Goal: Task Accomplishment & Management: Complete application form

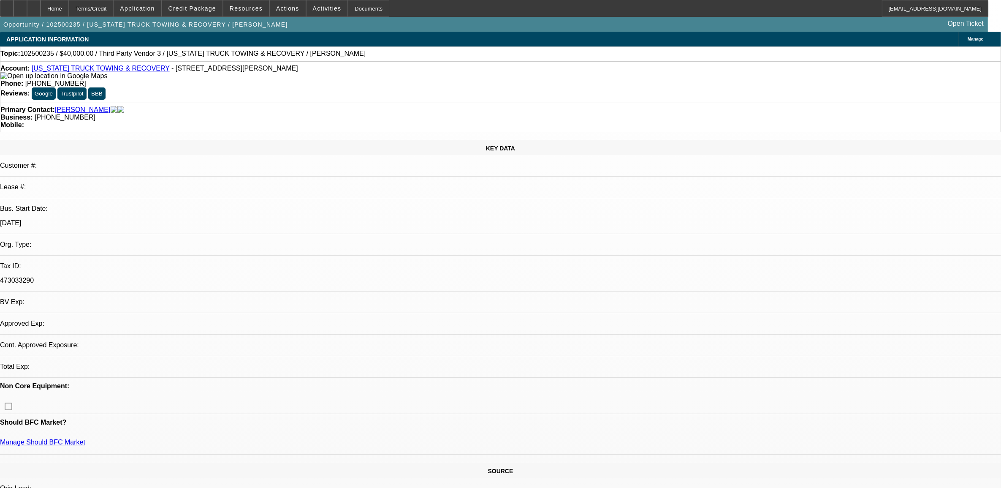
select select "0"
select select "2"
select select "0.1"
select select "4"
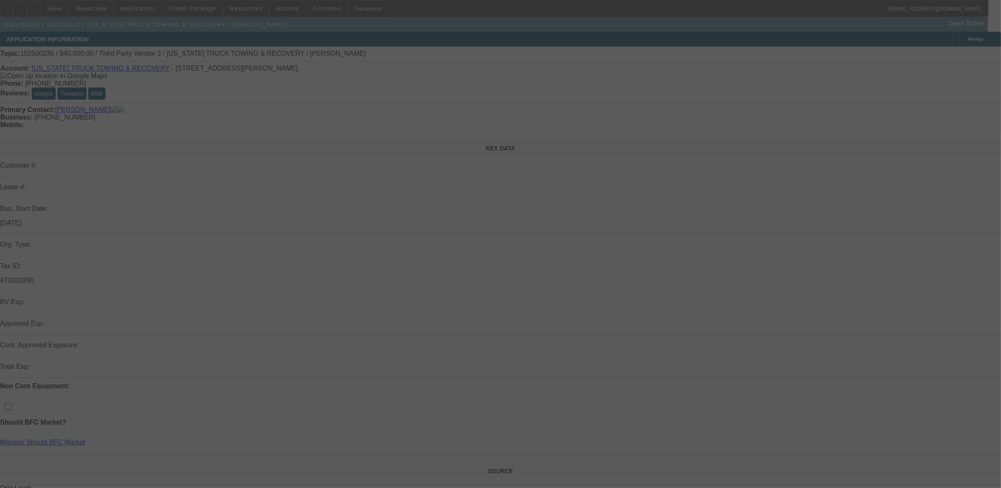
select select "0"
select select "2"
select select "0.1"
select select "4"
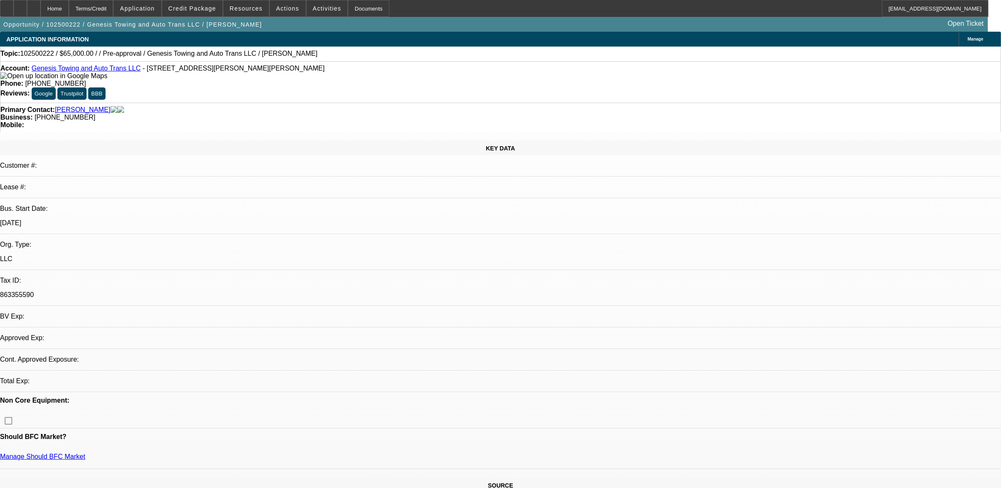
select select "0"
select select "2"
select select "0.1"
select select "4"
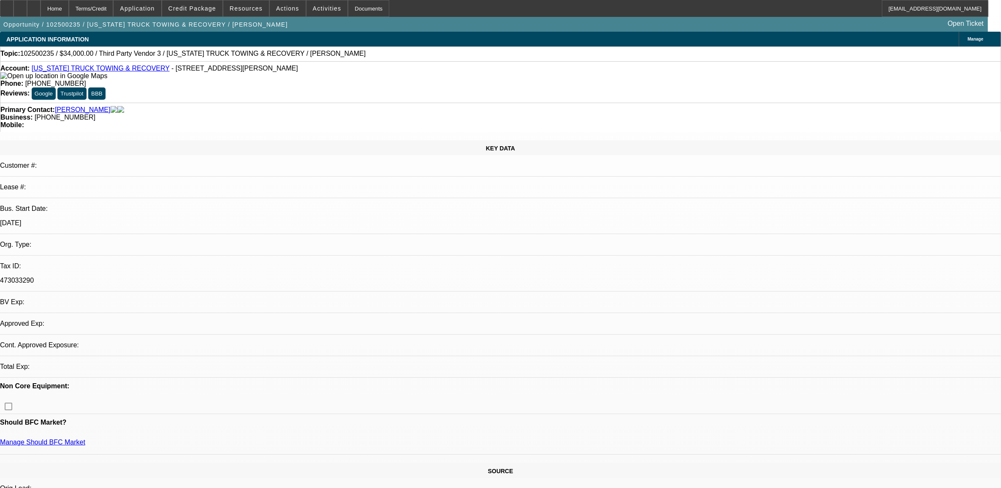
select select "0"
select select "2"
select select "0.1"
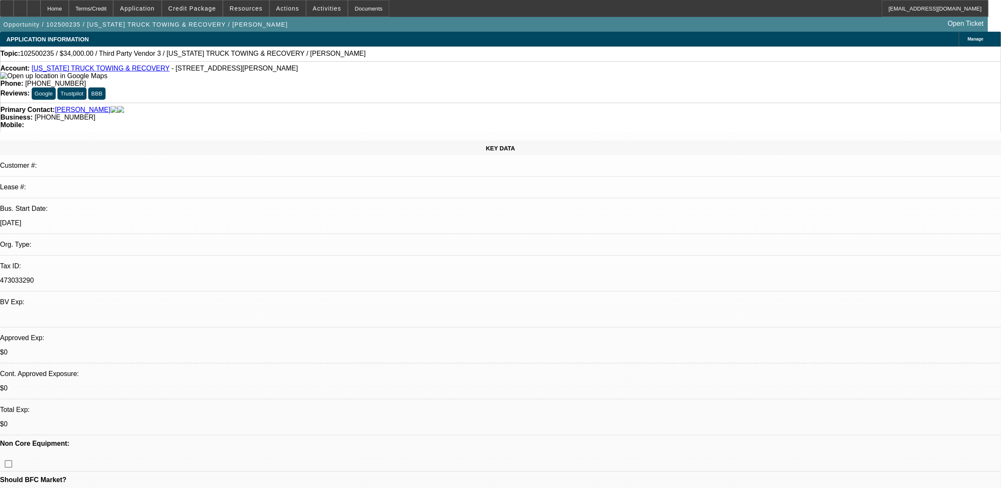
select select "1"
select select "2"
select select "4"
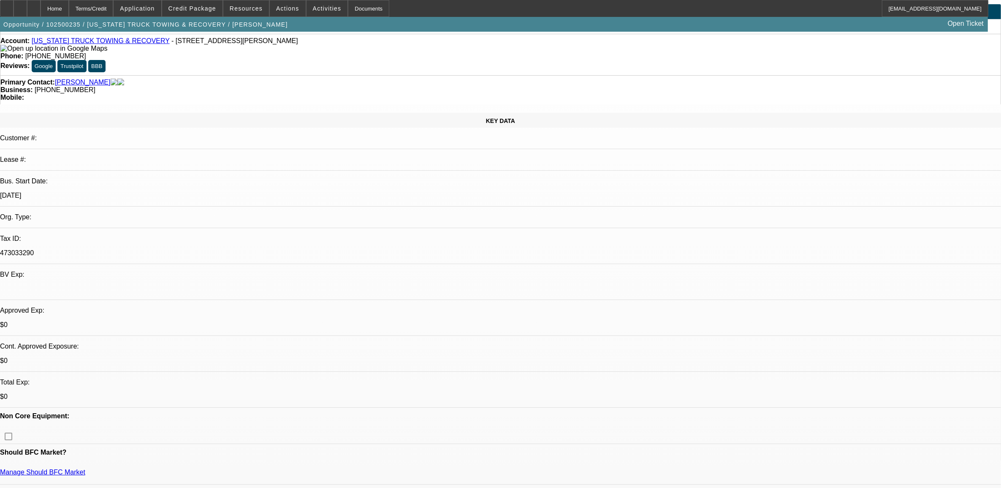
scroll to position [53, 0]
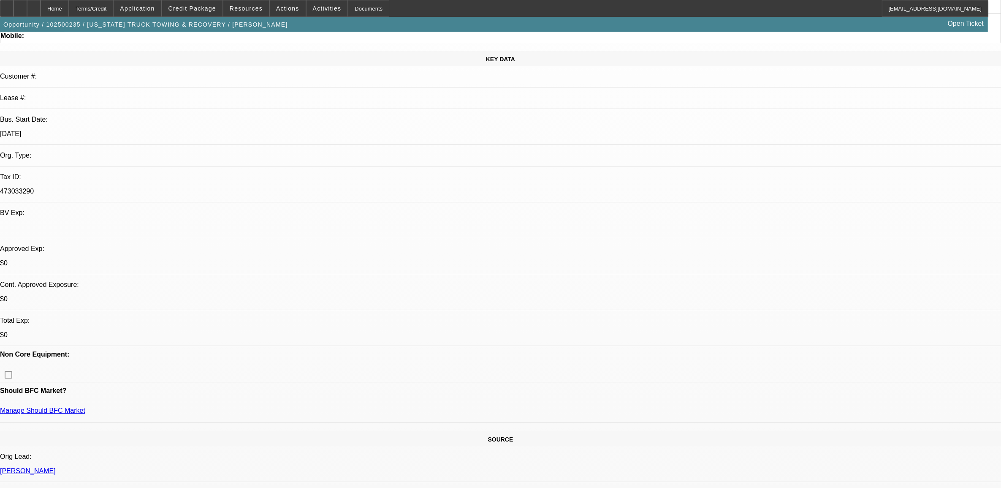
scroll to position [158, 0]
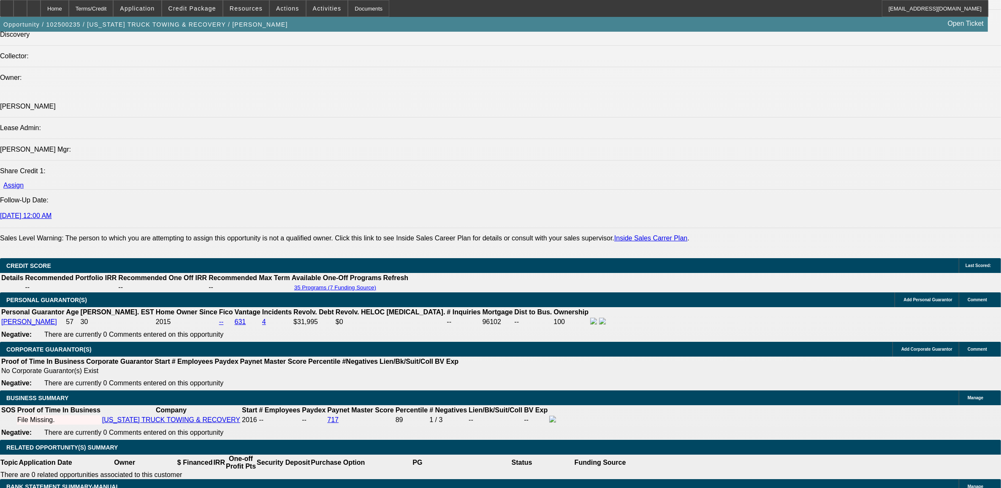
scroll to position [1056, 0]
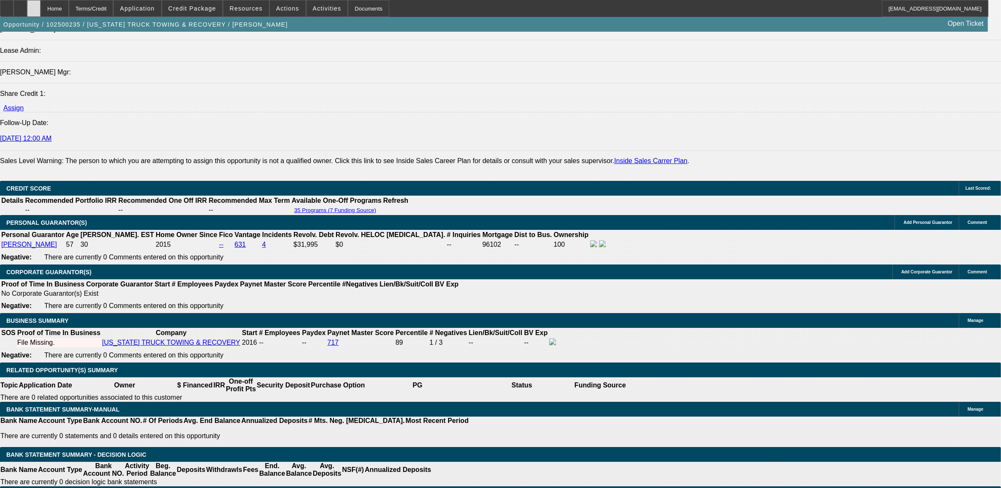
click at [41, 9] on div at bounding box center [34, 8] width 14 height 17
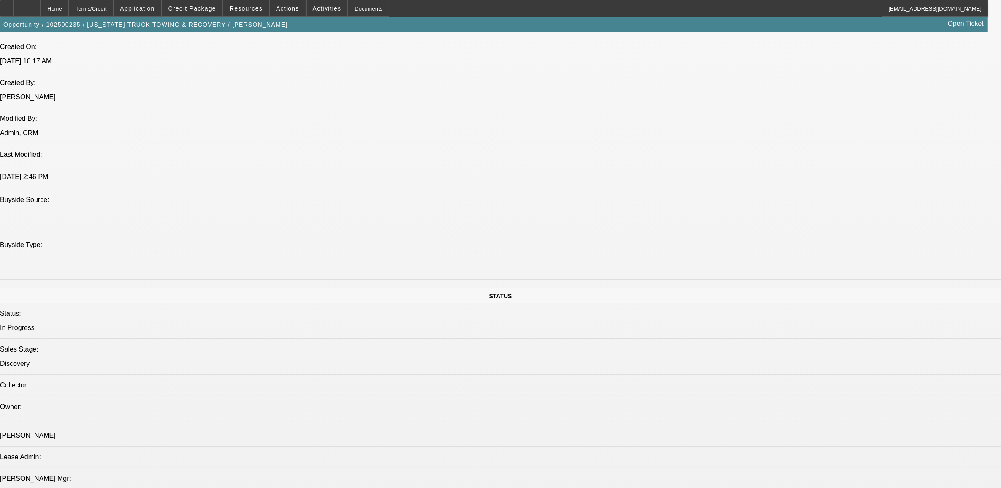
select select "0"
select select "2"
select select "0.1"
select select "4"
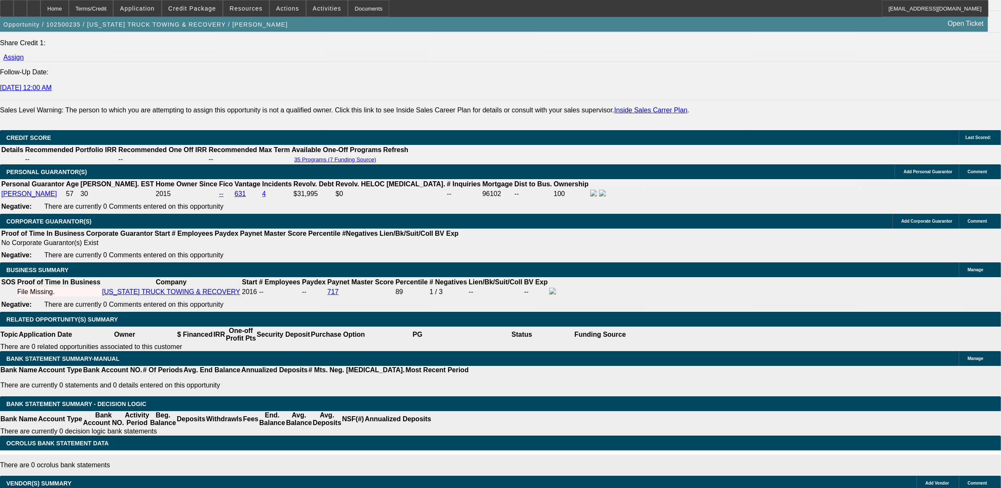
scroll to position [1082, 0]
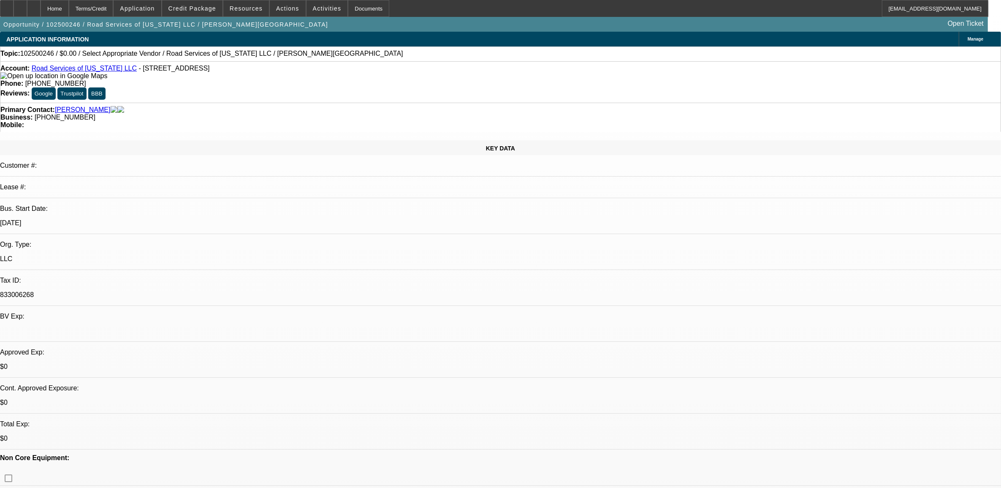
select select "0"
select select "2"
select select "0.1"
select select "4"
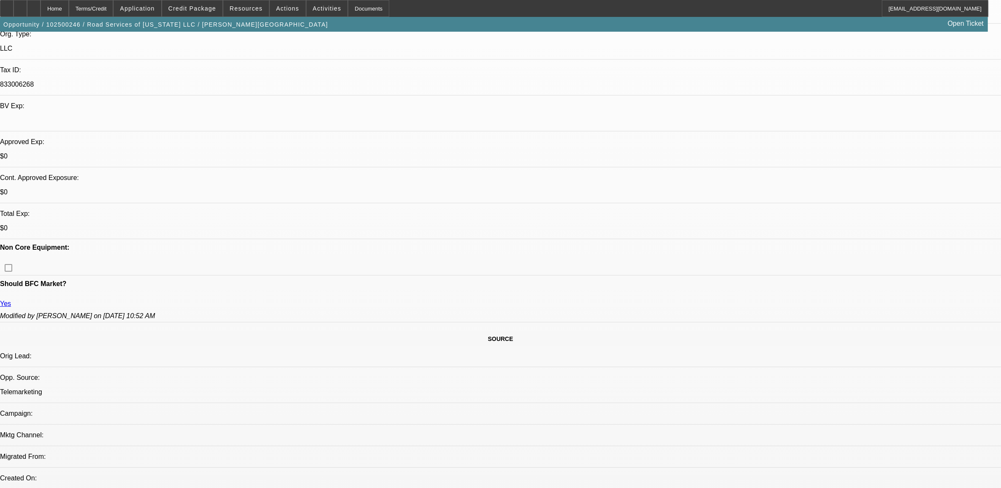
scroll to position [211, 0]
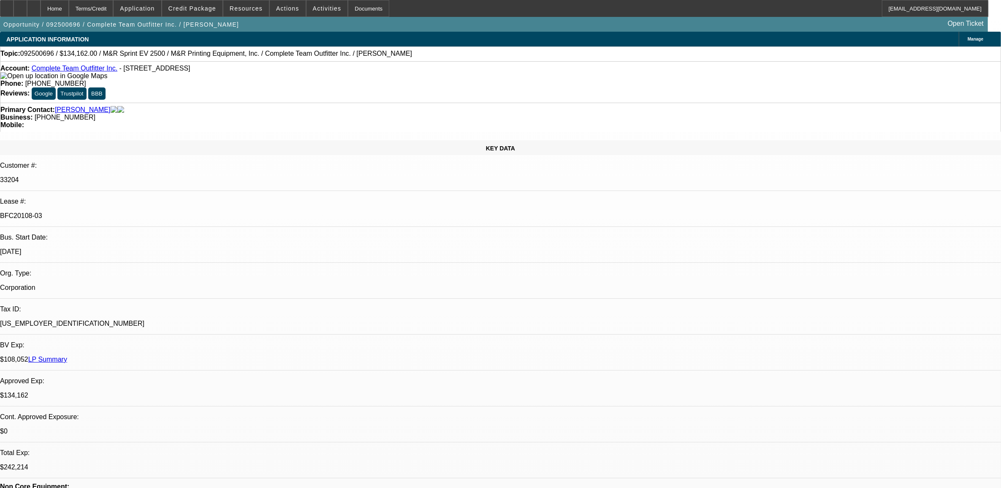
select select "0"
select select "2"
select select "0"
select select "2"
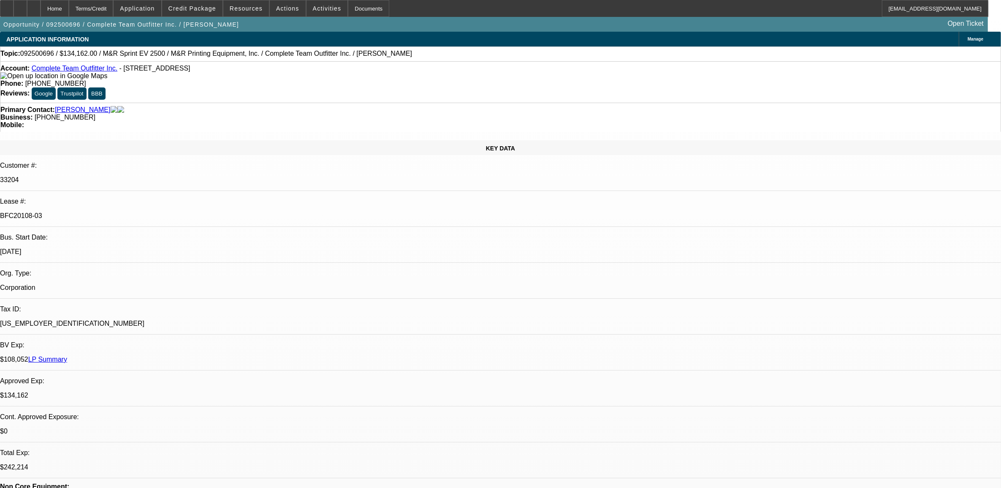
select select "0"
select select "2"
select select "0"
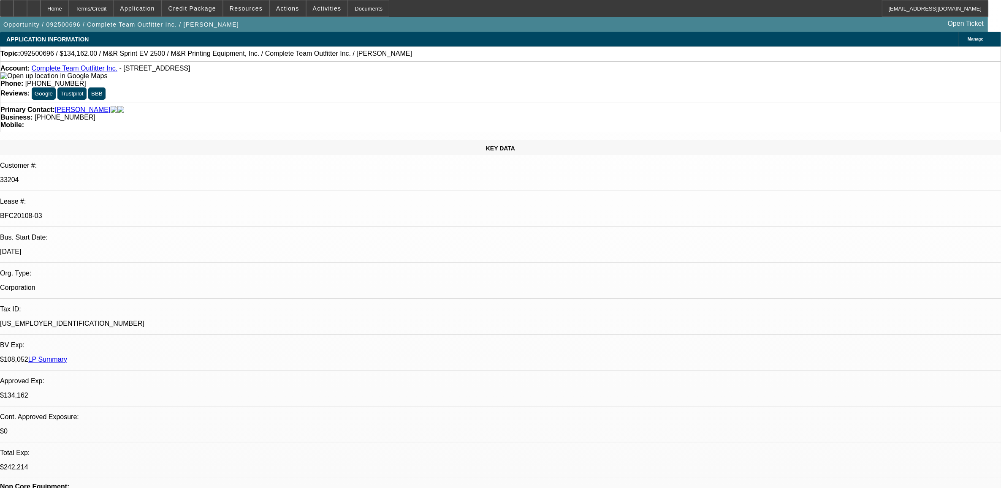
select select "2"
select select "0"
select select "1"
select select "2"
select select "6"
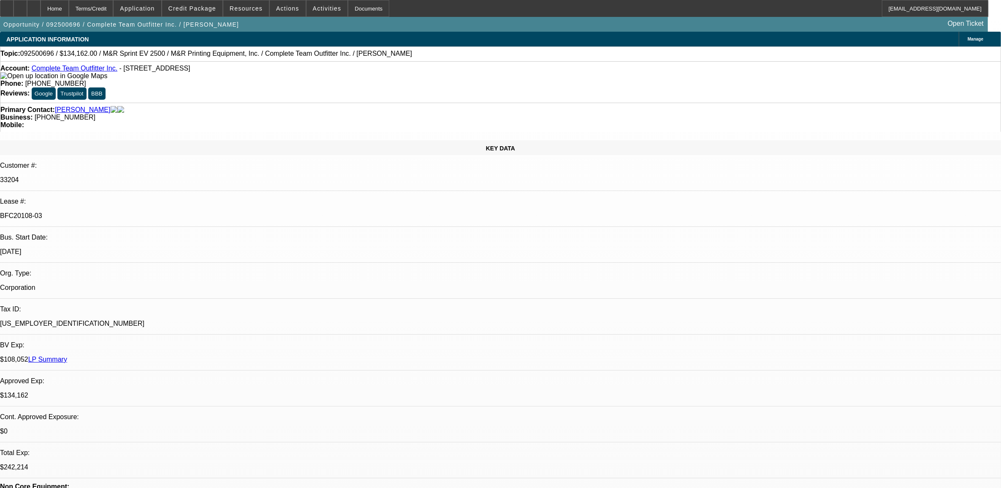
select select "1"
select select "2"
select select "6"
select select "1"
select select "2"
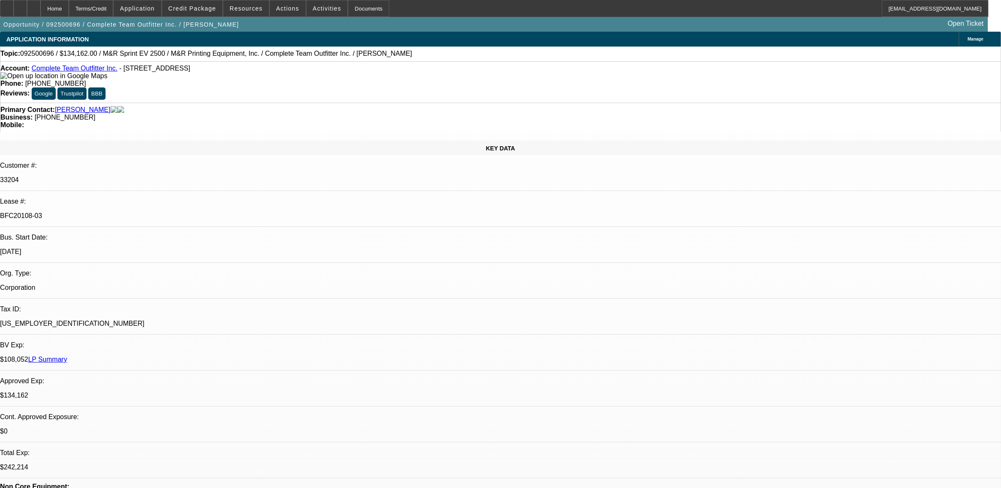
select select "6"
select select "1"
select select "2"
select select "6"
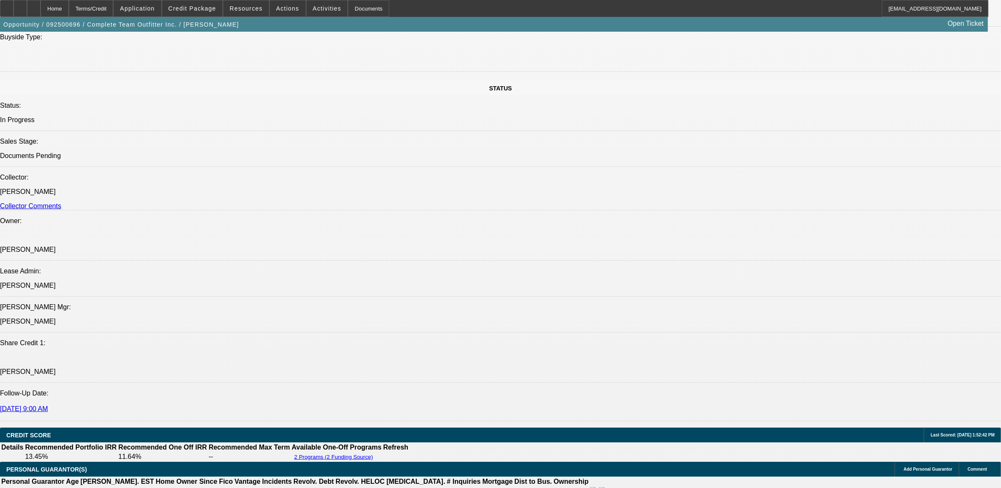
scroll to position [950, 0]
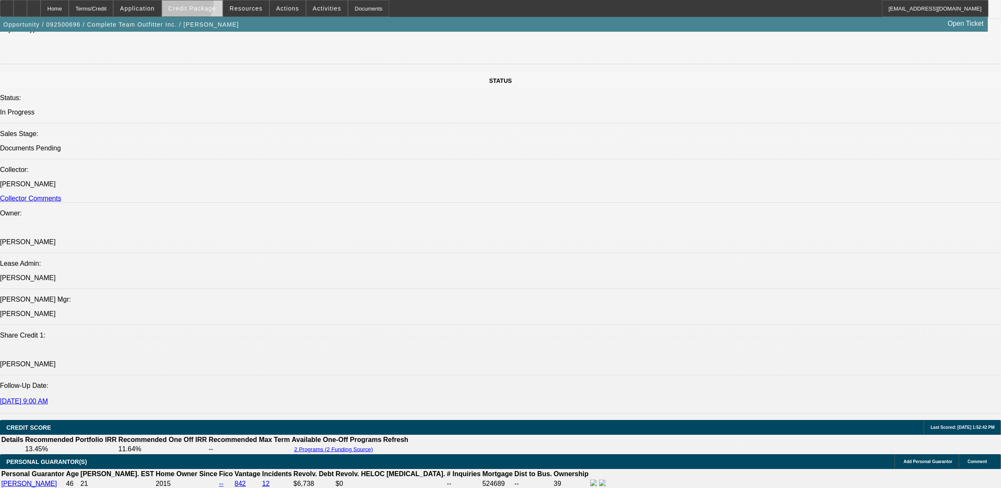
click at [196, 5] on span at bounding box center [192, 8] width 60 height 20
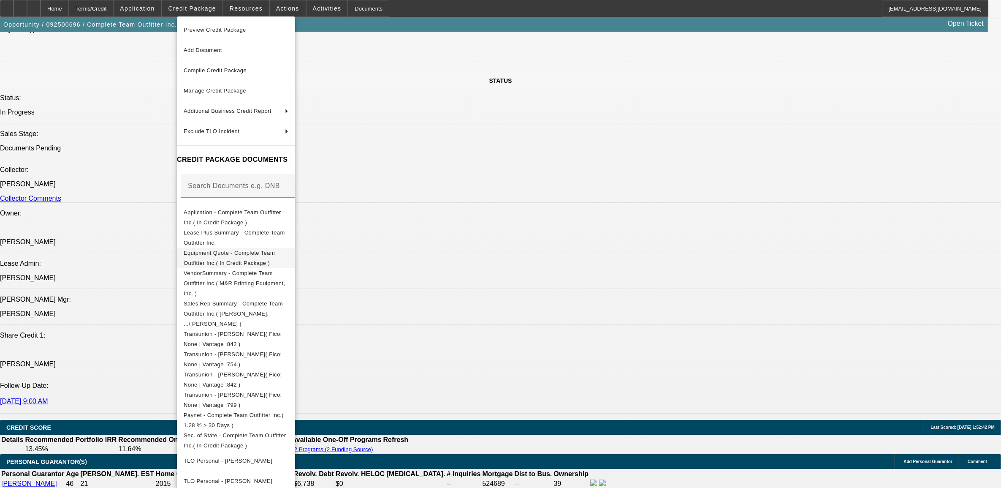
click at [269, 259] on span "Equipment Quote - Complete Team Outfitter Inc.( In Credit Package )" at bounding box center [236, 258] width 105 height 20
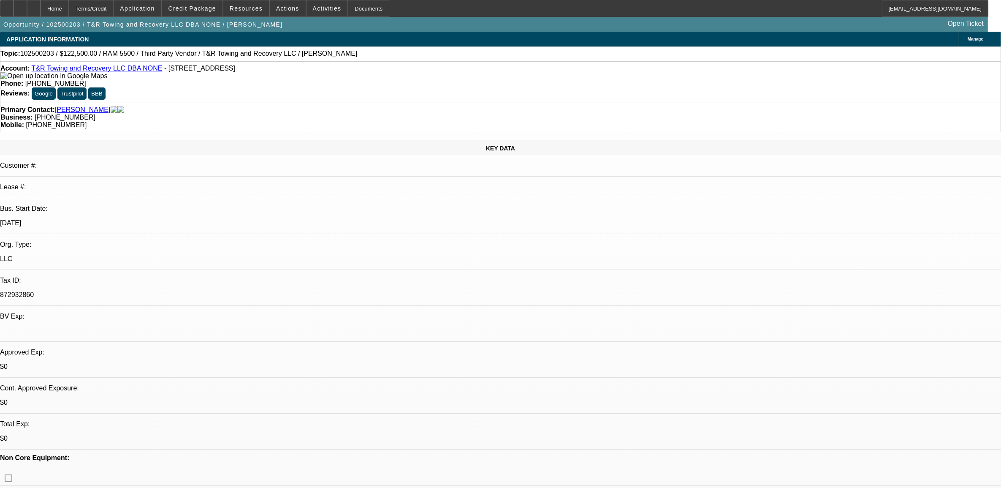
select select "0"
select select "0.1"
select select "4"
select select "0"
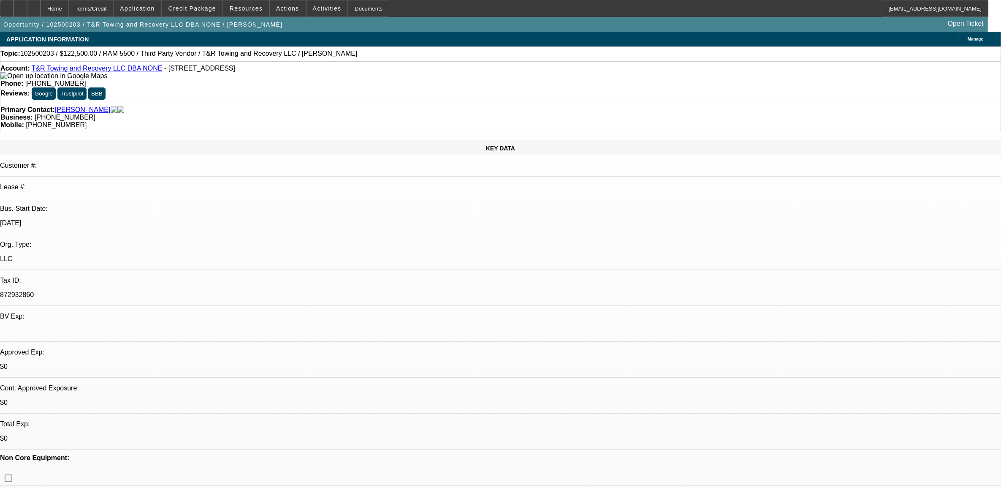
select select "0"
select select "0.1"
select select "4"
select select "0"
select select "2"
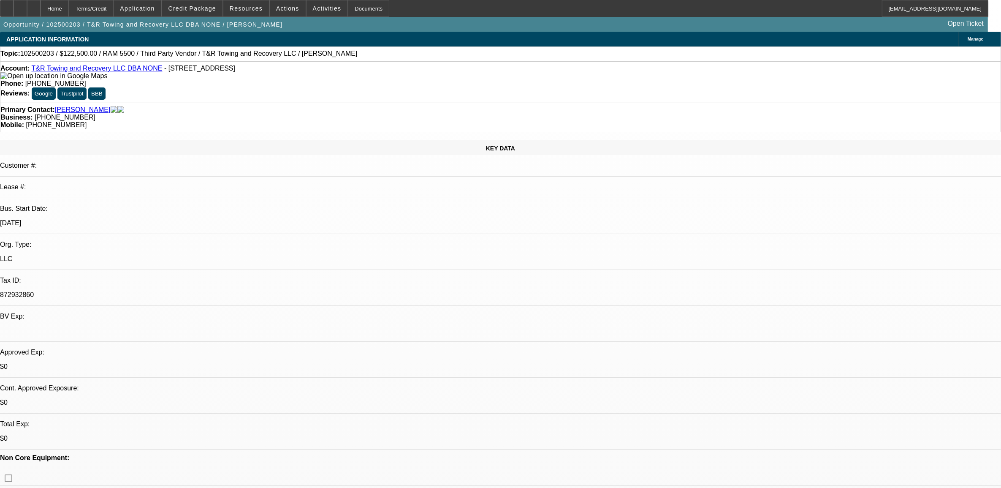
select select "2"
select select "0.1"
select select "4"
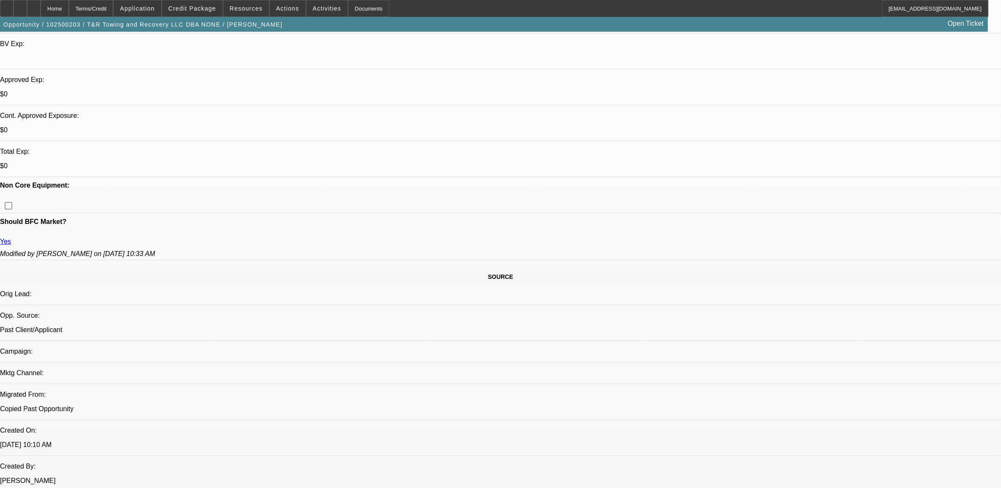
scroll to position [53, 0]
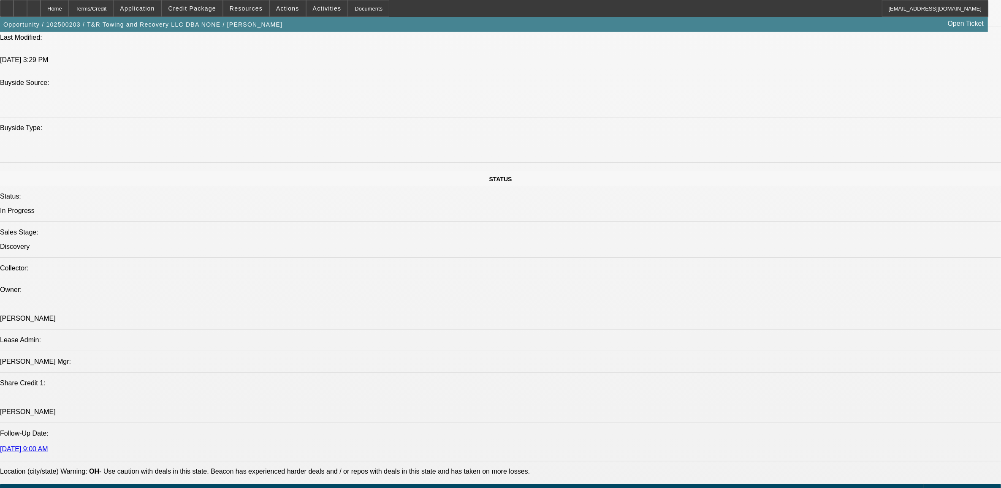
scroll to position [792, 0]
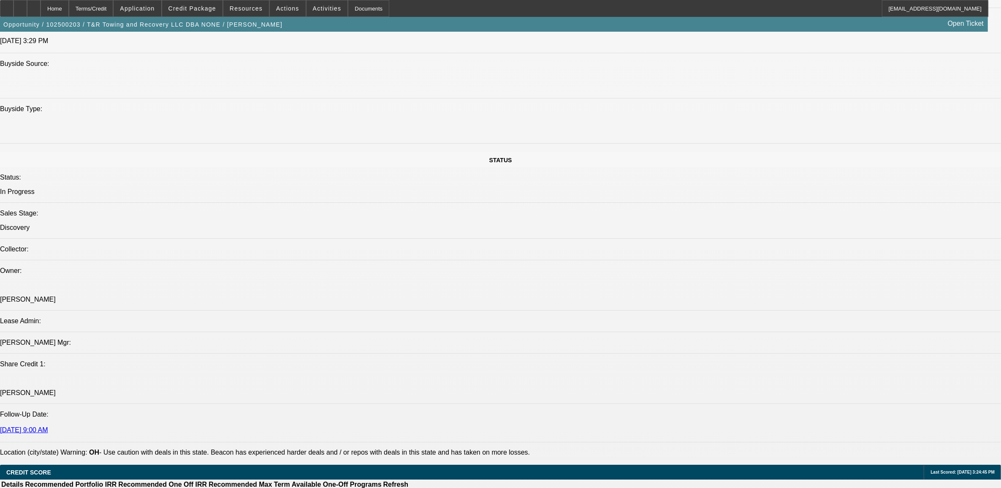
drag, startPoint x: 742, startPoint y: 127, endPoint x: 752, endPoint y: 102, distance: 26.7
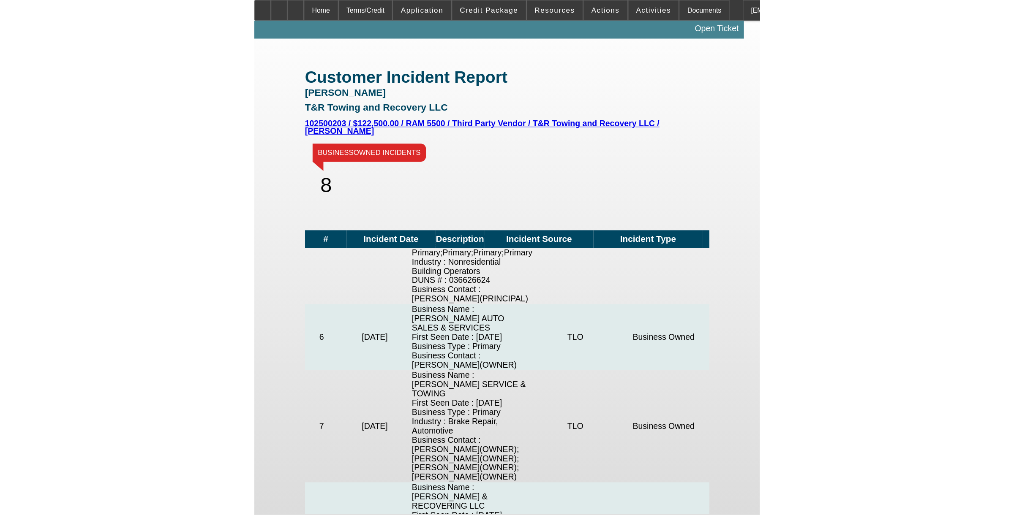
scroll to position [402, 0]
